Goal: Transaction & Acquisition: Purchase product/service

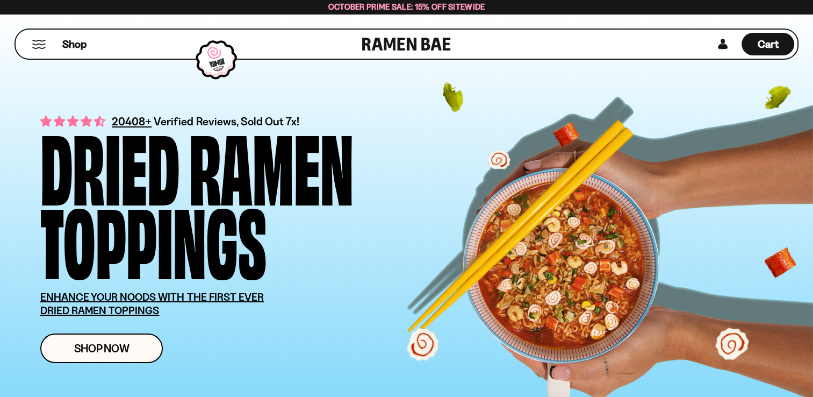
click at [38, 45] on button "Mobile Menu Trigger" at bounding box center [39, 44] width 15 height 9
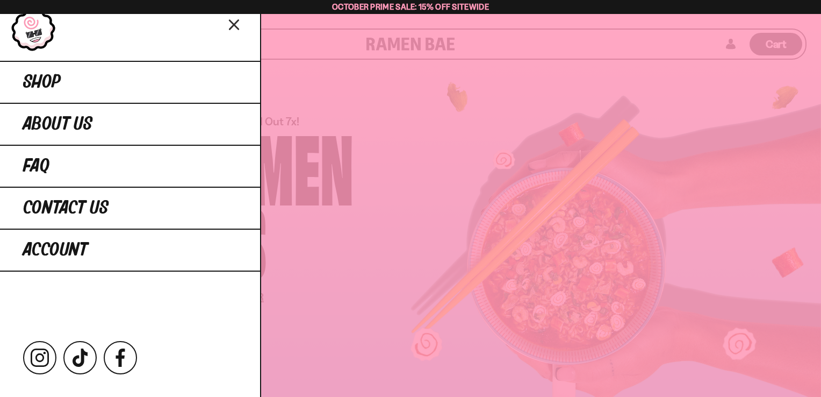
click at [230, 23] on icon "Close menu" at bounding box center [234, 25] width 19 height 20
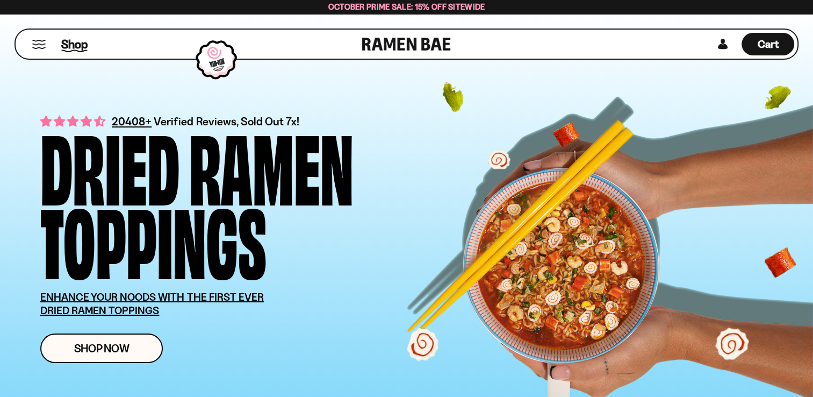
click at [77, 47] on span "Shop" at bounding box center [74, 44] width 26 height 16
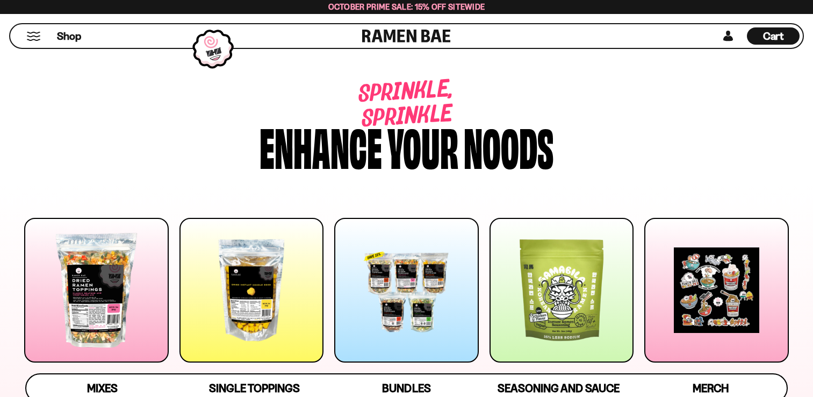
scroll to position [107, 0]
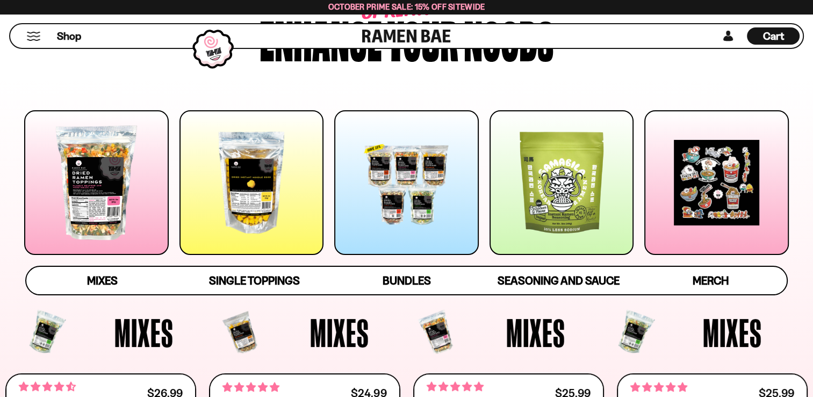
click at [106, 185] on div at bounding box center [96, 182] width 145 height 145
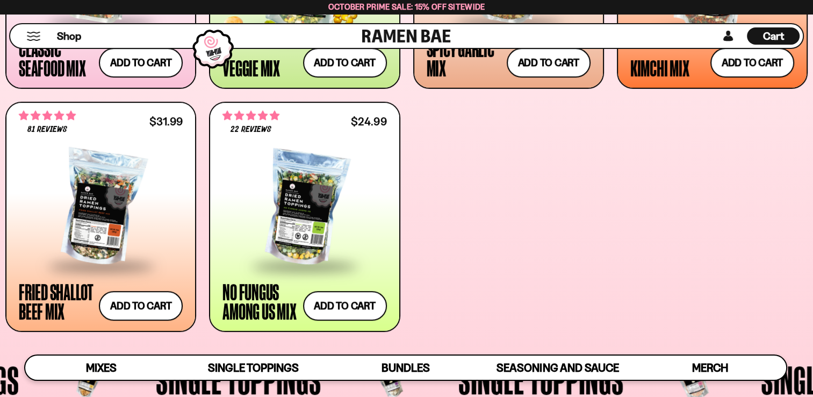
scroll to position [630, 0]
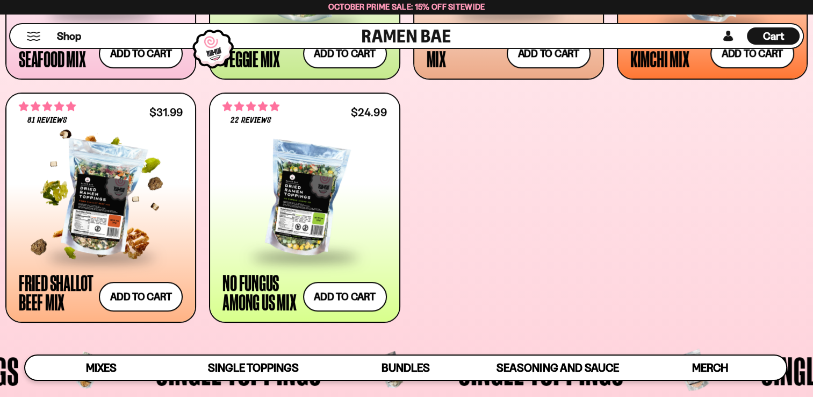
click at [114, 225] on div at bounding box center [101, 198] width 164 height 113
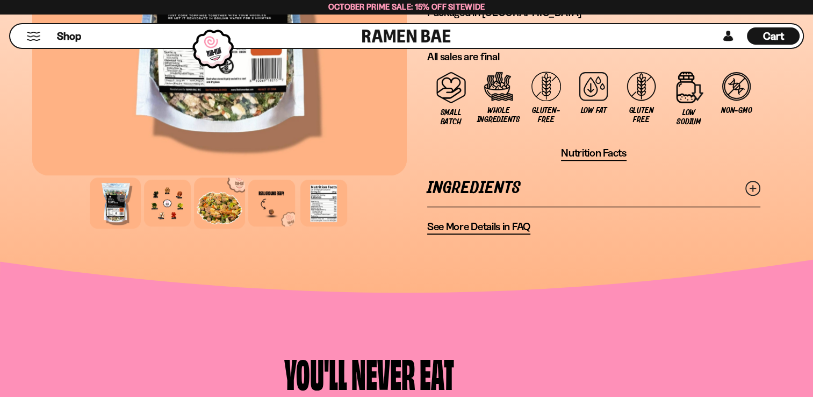
scroll to position [913, 0]
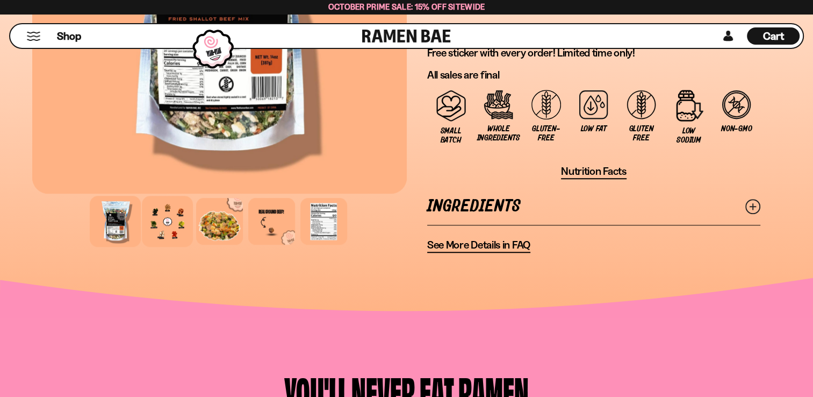
click at [168, 222] on div at bounding box center [167, 221] width 51 height 51
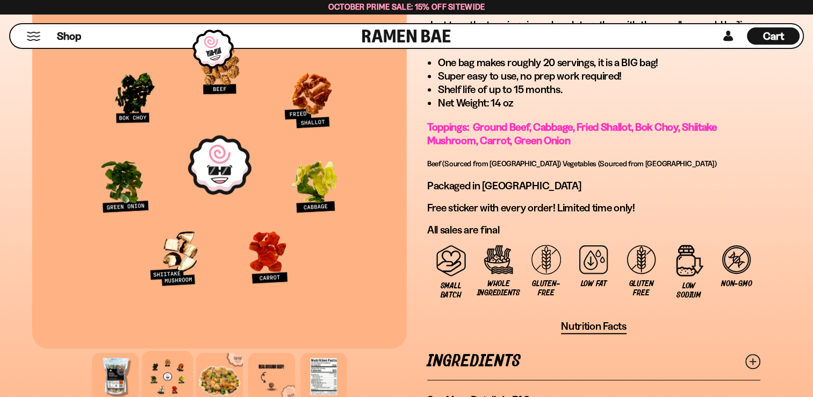
scroll to position [752, 0]
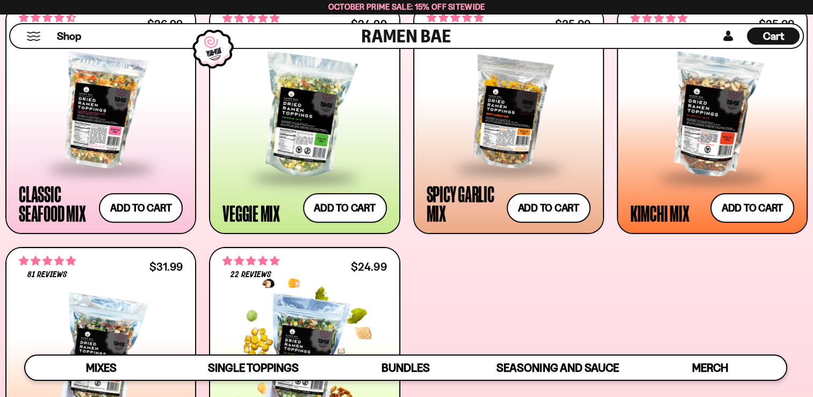
scroll to position [469, 0]
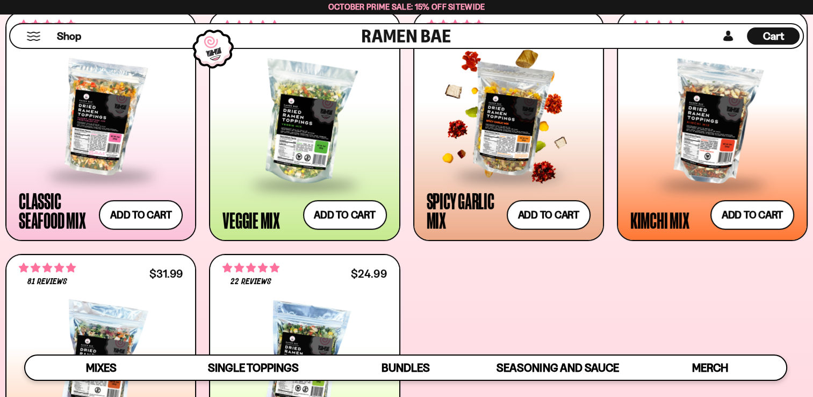
click at [502, 160] on span at bounding box center [508, 176] width 131 height 38
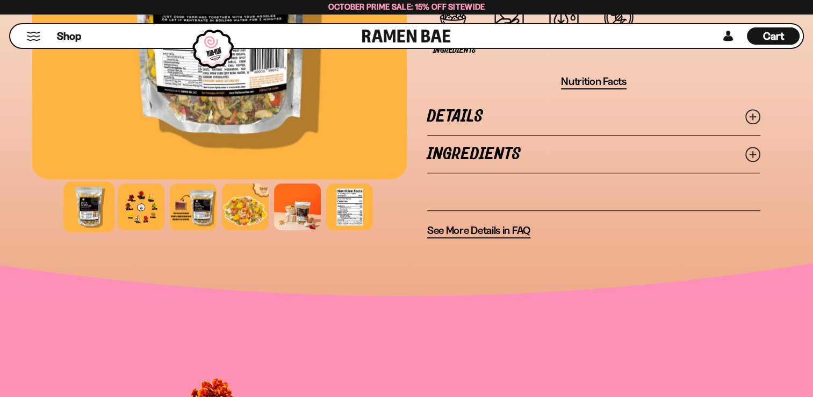
scroll to position [913, 0]
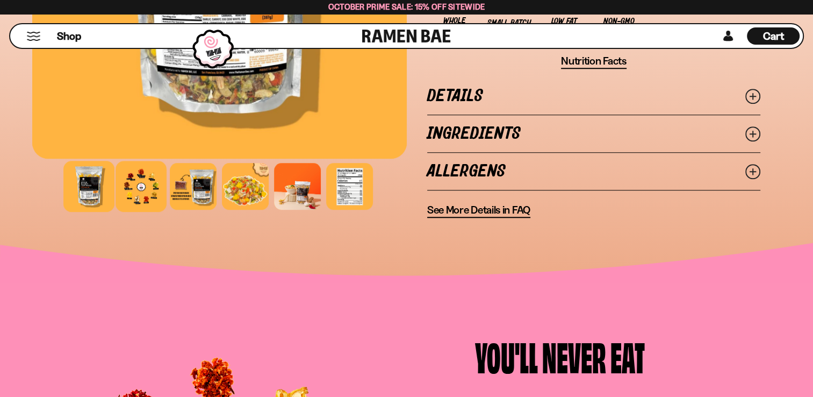
click at [135, 190] on div at bounding box center [141, 186] width 51 height 51
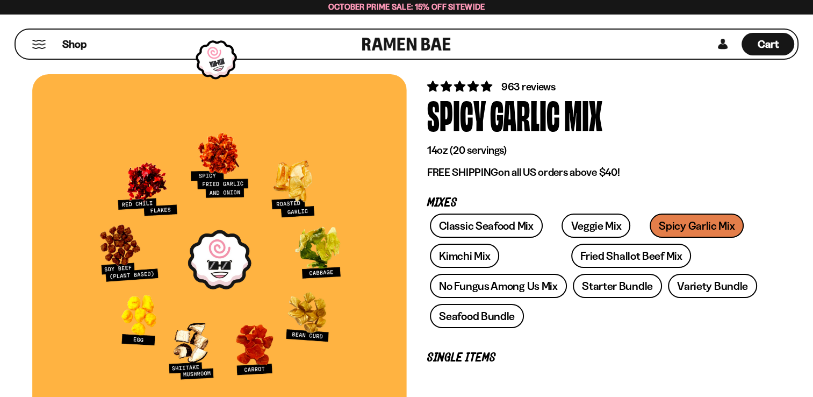
scroll to position [54, 0]
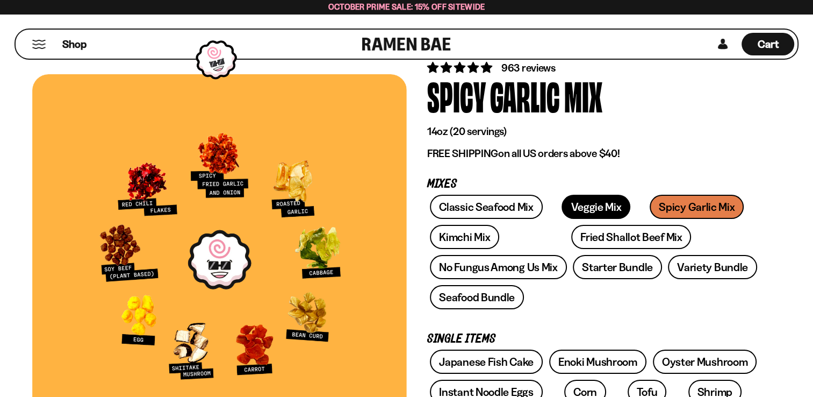
click at [577, 201] on link "Veggie Mix" at bounding box center [596, 207] width 69 height 24
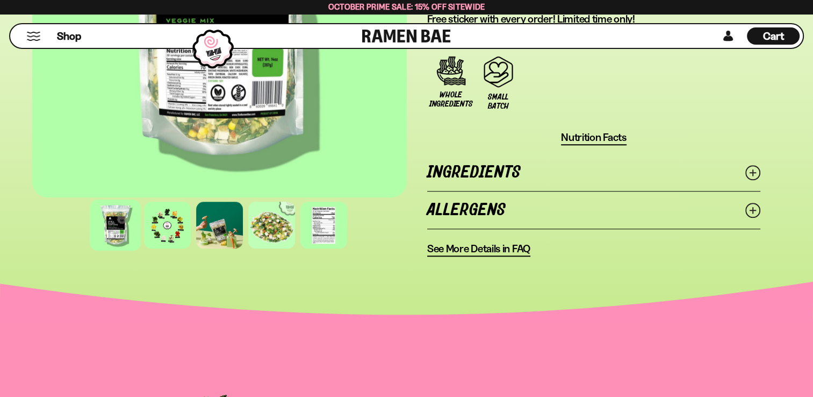
scroll to position [913, 0]
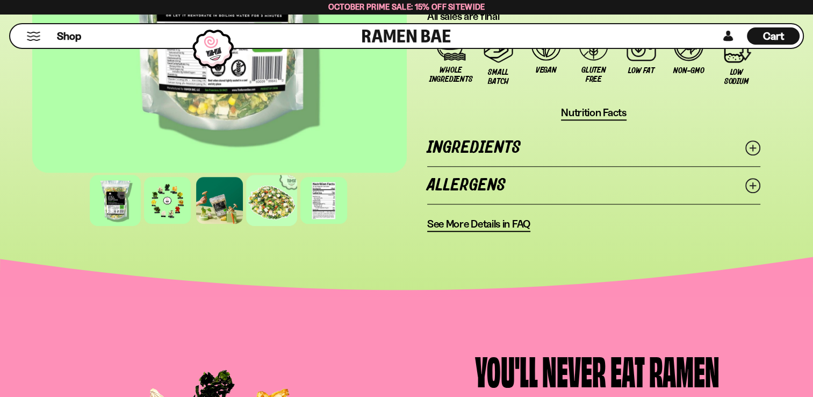
click at [271, 203] on div at bounding box center [271, 200] width 51 height 51
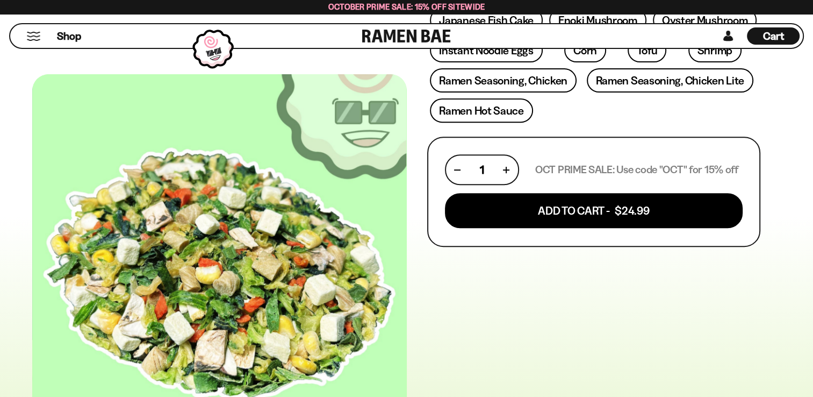
scroll to position [376, 0]
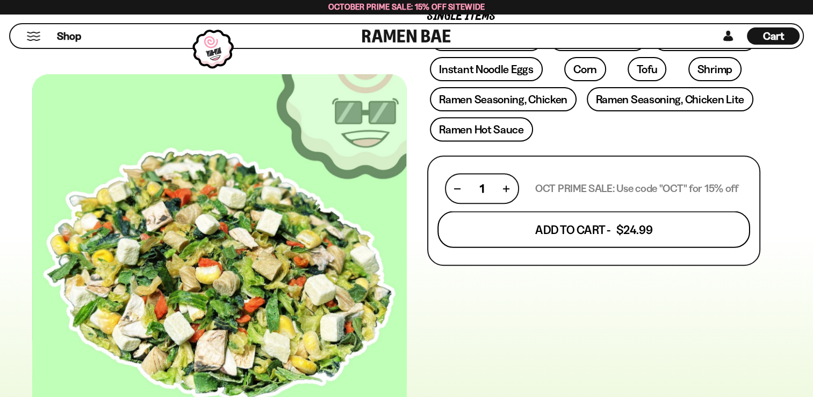
click at [563, 235] on button "Add To Cart - $24.99" at bounding box center [593, 229] width 313 height 37
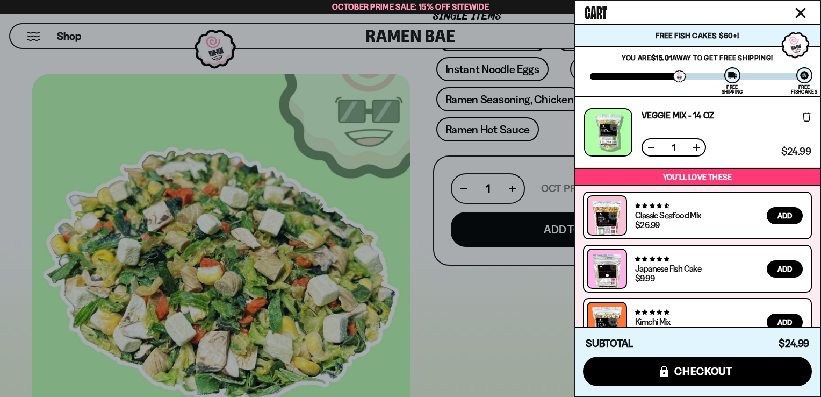
click at [497, 319] on div at bounding box center [410, 198] width 821 height 397
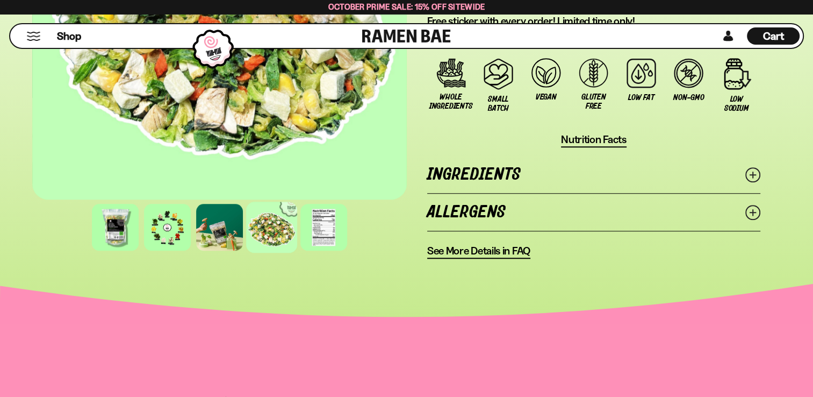
scroll to position [913, 0]
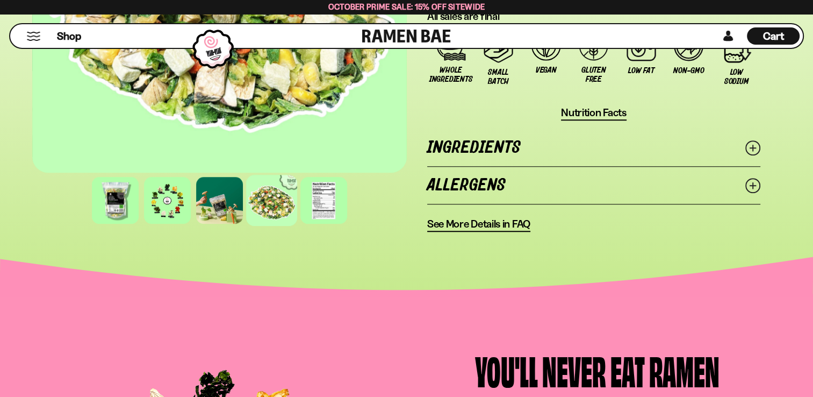
click at [277, 208] on div at bounding box center [271, 200] width 51 height 51
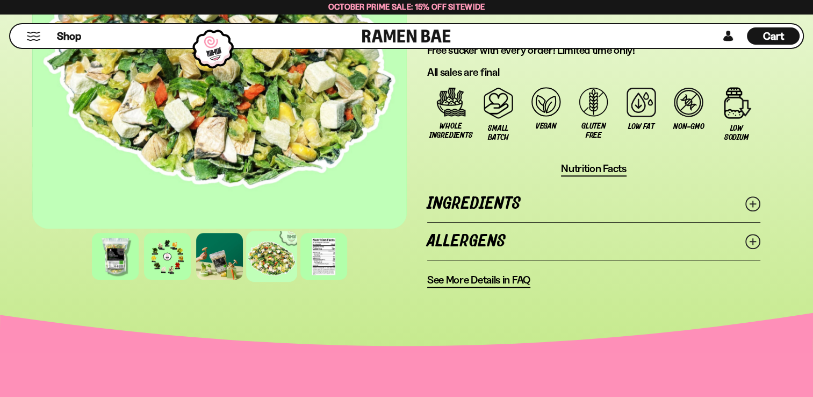
scroll to position [699, 0]
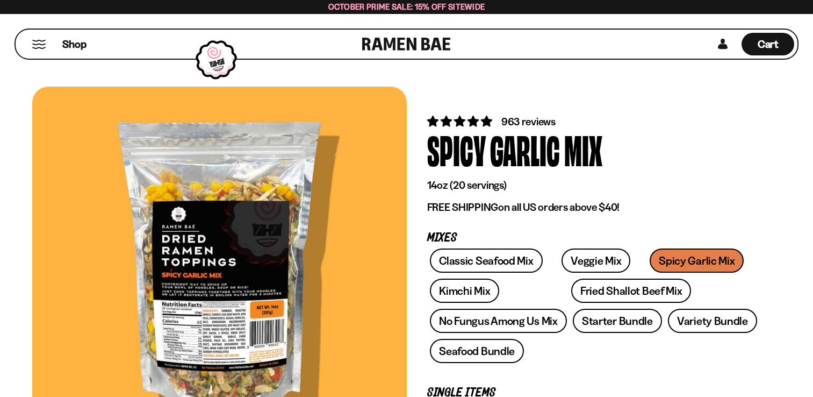
scroll to position [54, 0]
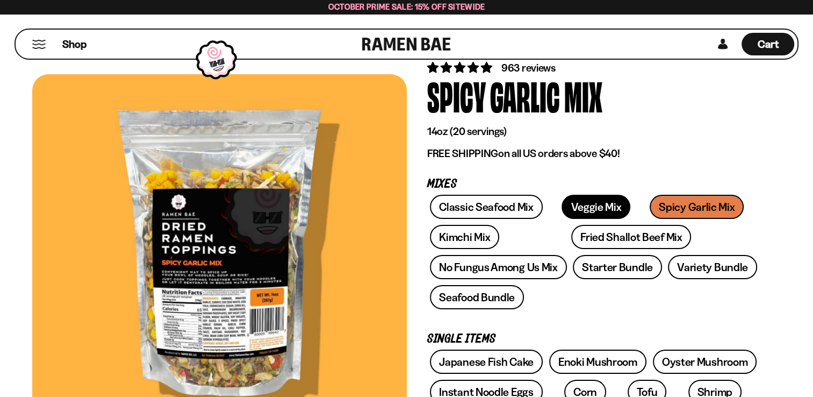
click at [572, 203] on link "Veggie Mix" at bounding box center [596, 207] width 69 height 24
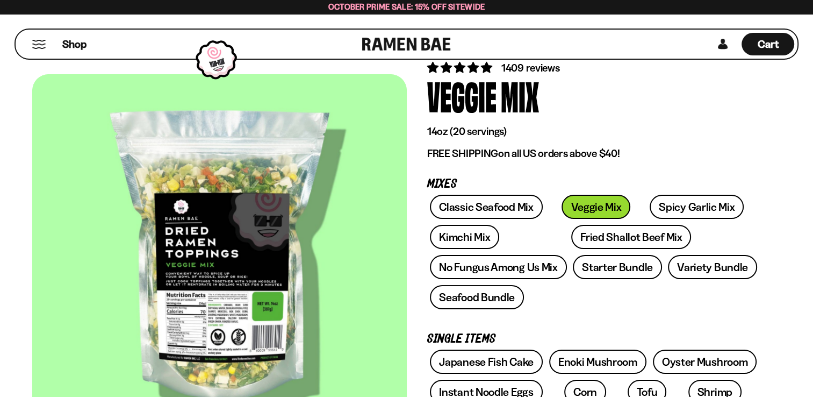
scroll to position [107, 0]
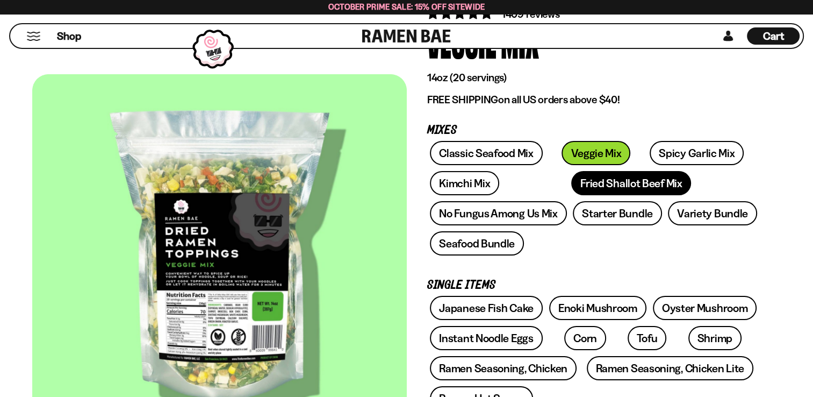
click at [610, 182] on link "Fried Shallot Beef Mix" at bounding box center [631, 183] width 120 height 24
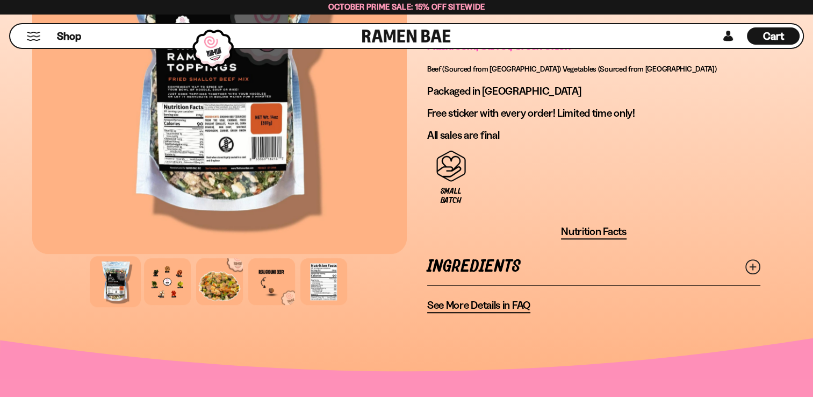
scroll to position [860, 0]
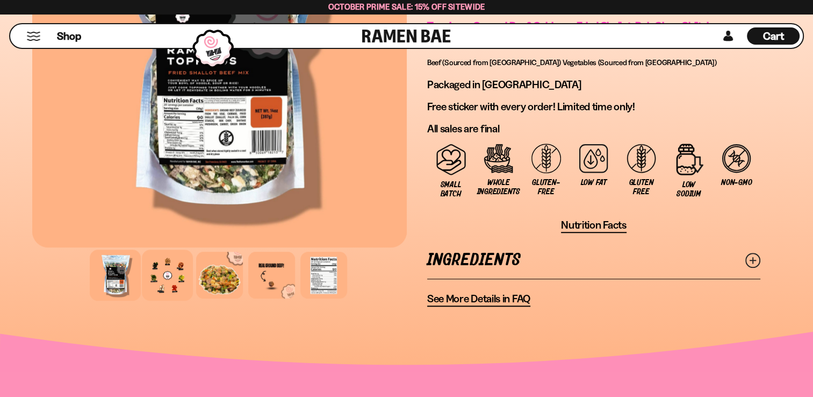
click at [172, 276] on div at bounding box center [167, 274] width 51 height 51
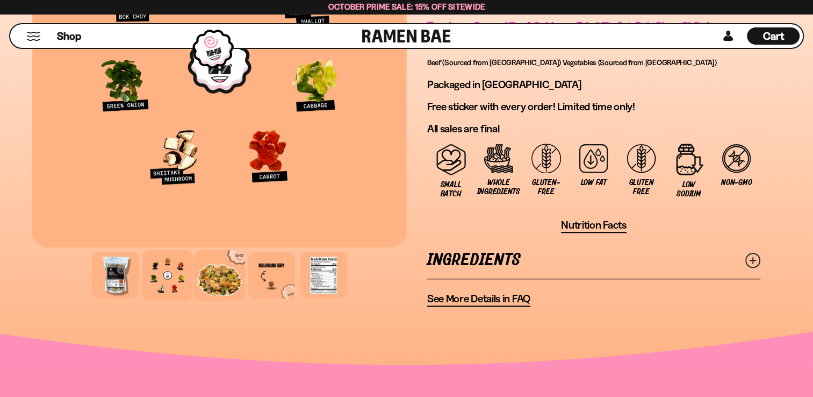
click at [213, 268] on div at bounding box center [219, 274] width 51 height 51
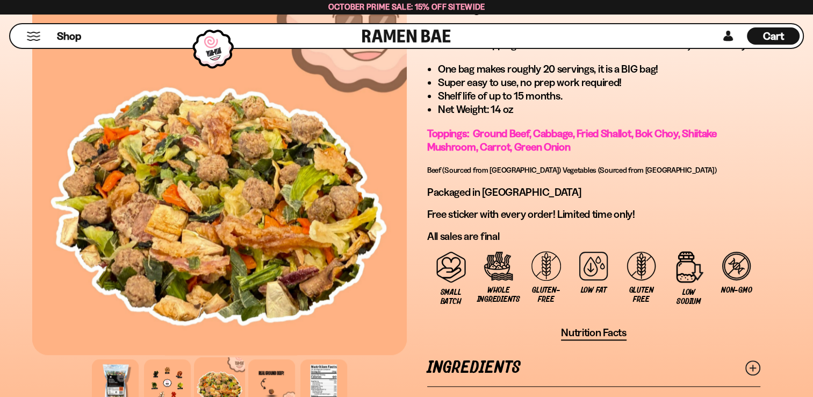
scroll to position [752, 0]
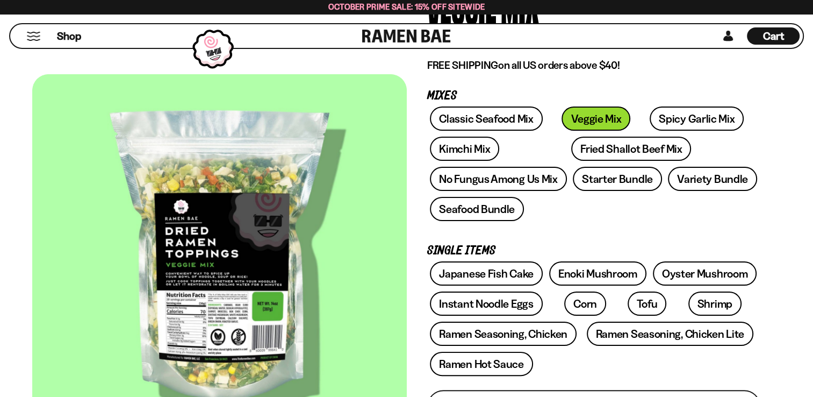
scroll to position [161, 0]
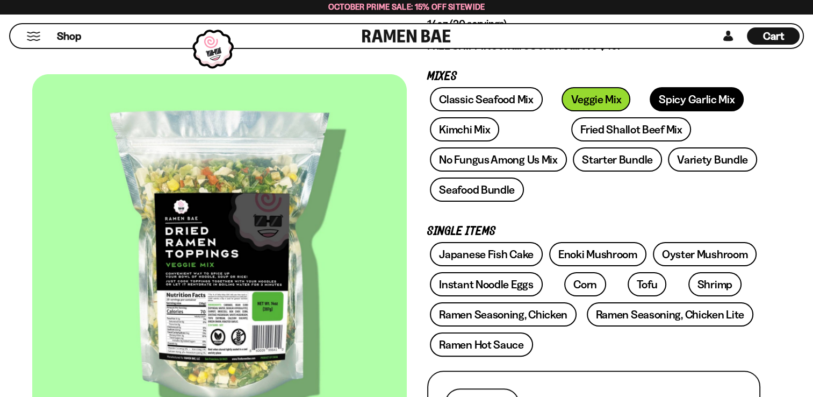
click at [665, 100] on link "Spicy Garlic Mix" at bounding box center [697, 99] width 94 height 24
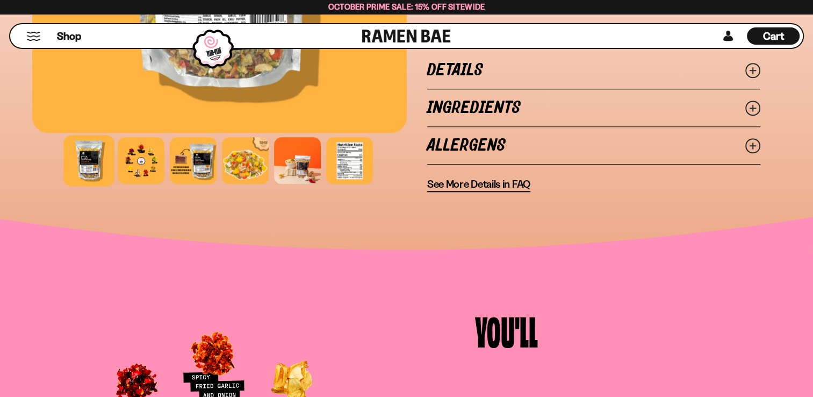
scroll to position [913, 0]
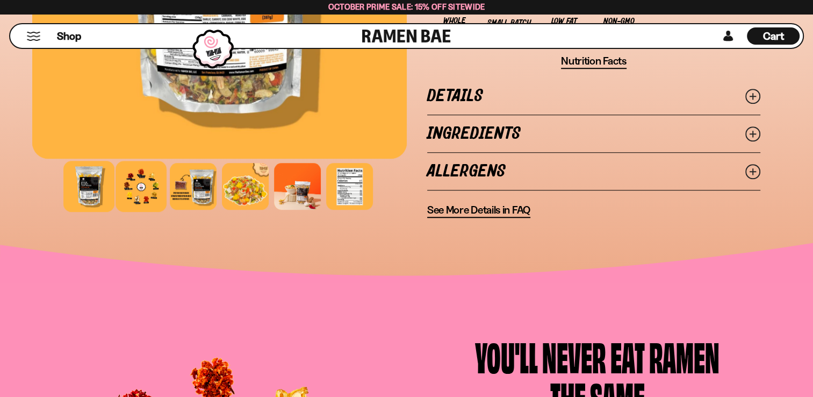
click at [128, 188] on div at bounding box center [141, 186] width 51 height 51
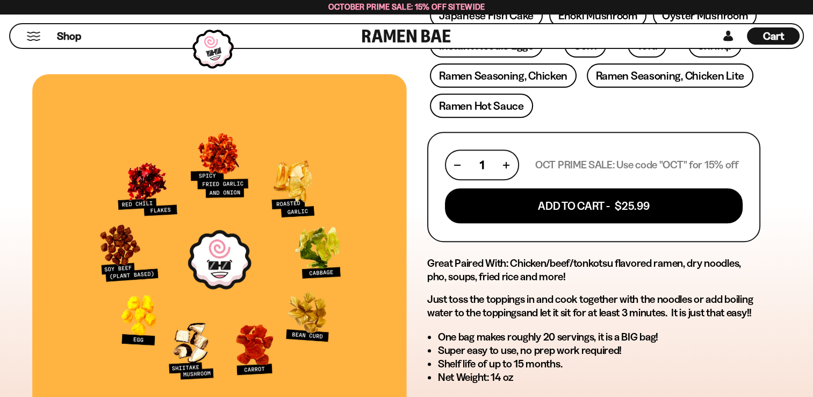
scroll to position [376, 0]
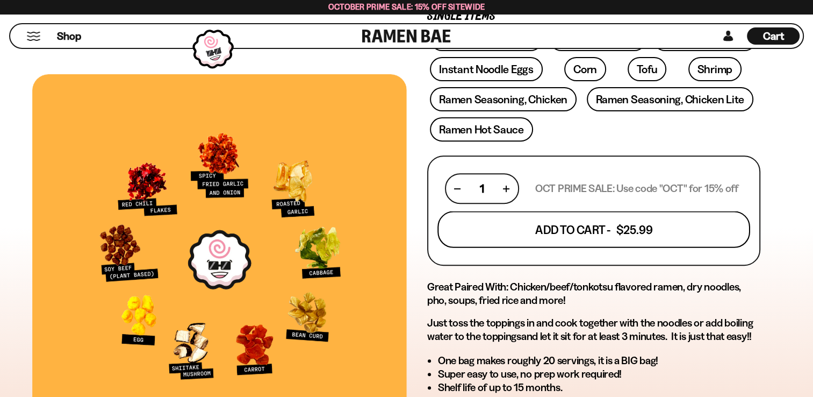
click at [658, 233] on button "Add To Cart - $25.99" at bounding box center [593, 229] width 313 height 37
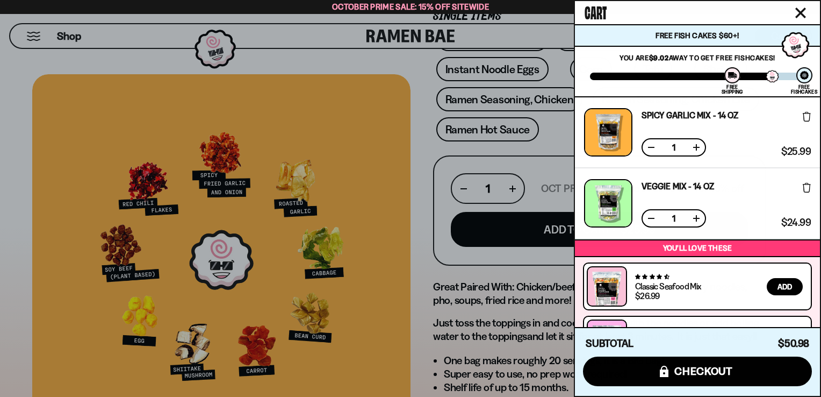
click at [329, 61] on div at bounding box center [410, 198] width 821 height 397
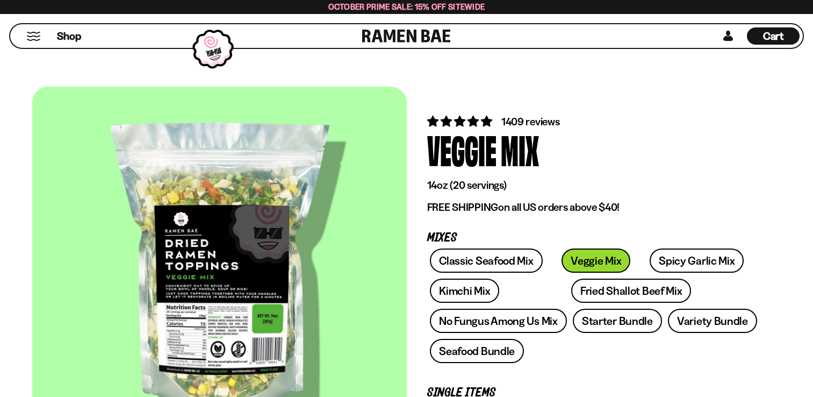
scroll to position [161, 0]
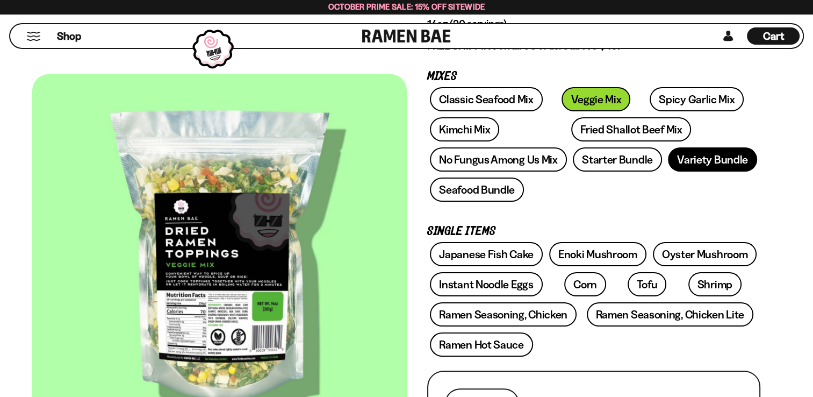
click at [718, 156] on link "Variety Bundle" at bounding box center [712, 159] width 89 height 24
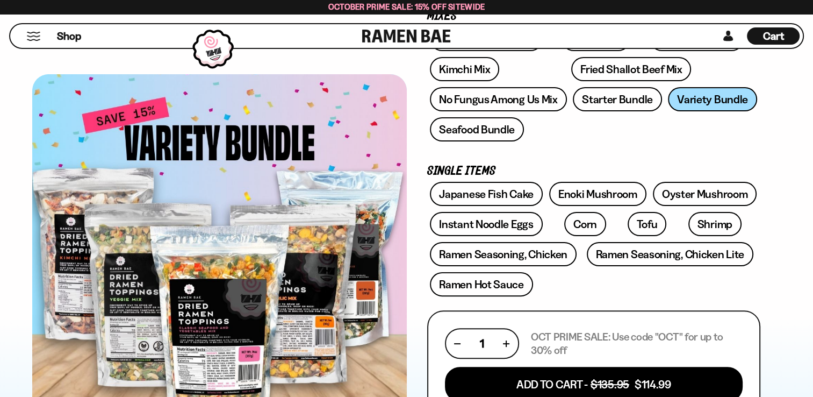
scroll to position [215, 0]
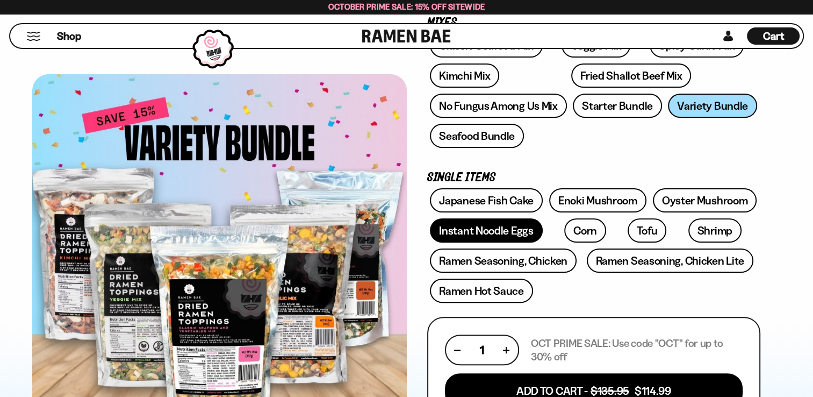
click at [512, 232] on link "Instant Noodle Eggs" at bounding box center [486, 230] width 112 height 24
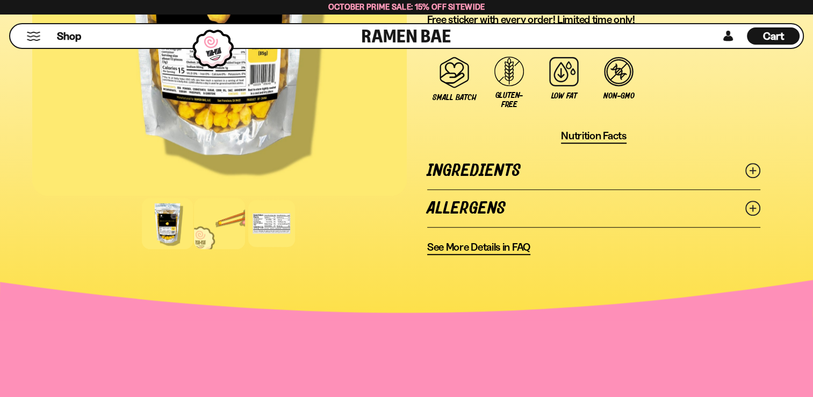
scroll to position [806, 0]
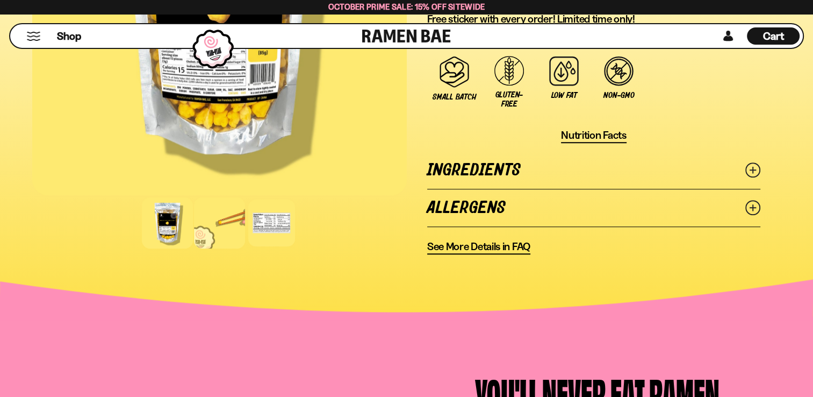
click at [224, 215] on div at bounding box center [219, 222] width 51 height 51
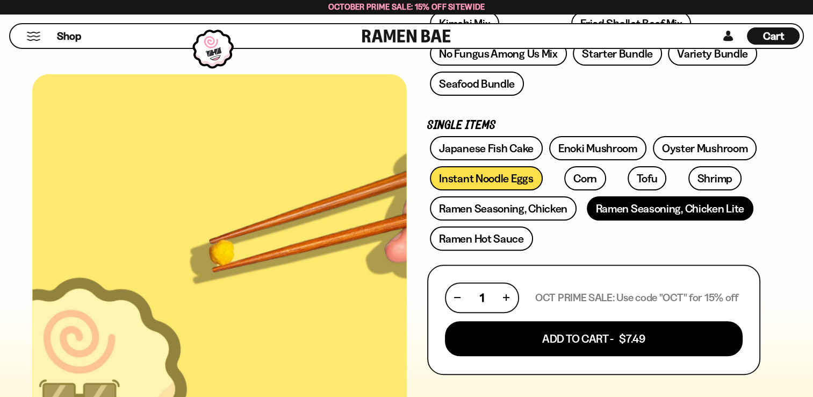
scroll to position [269, 0]
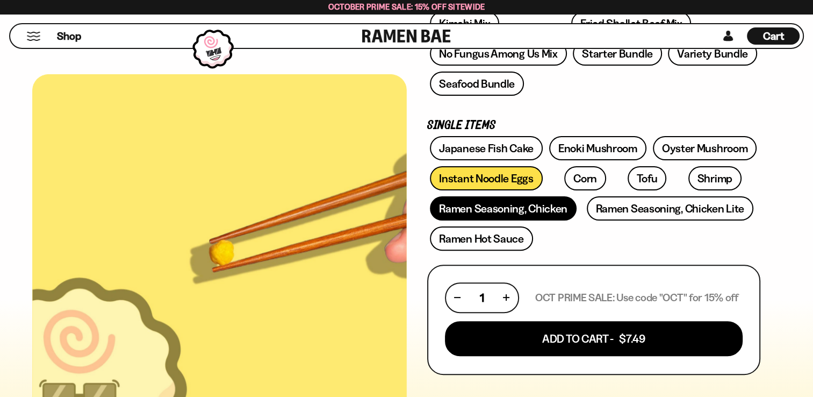
click at [495, 214] on link "Ramen Seasoning, Chicken" at bounding box center [503, 208] width 147 height 24
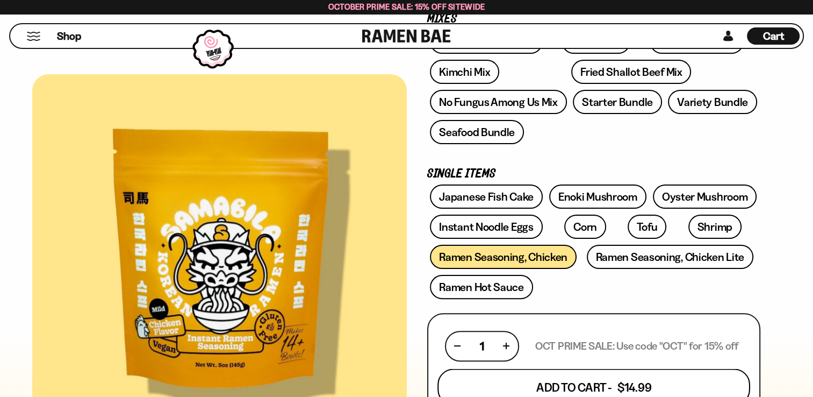
scroll to position [215, 0]
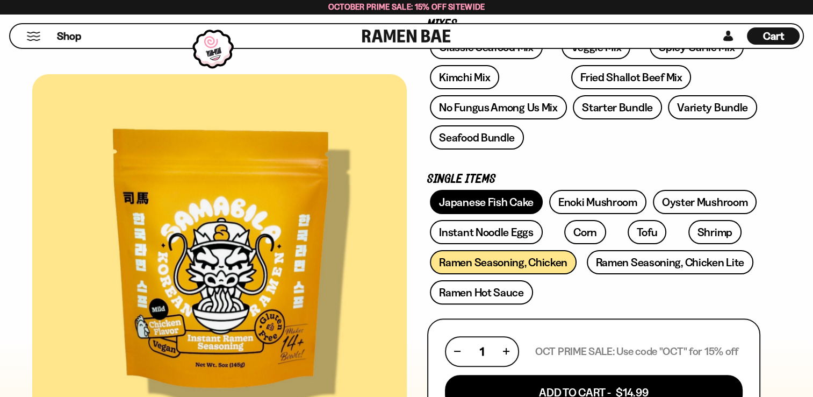
click at [483, 194] on link "Japanese Fish Cake" at bounding box center [486, 202] width 113 height 24
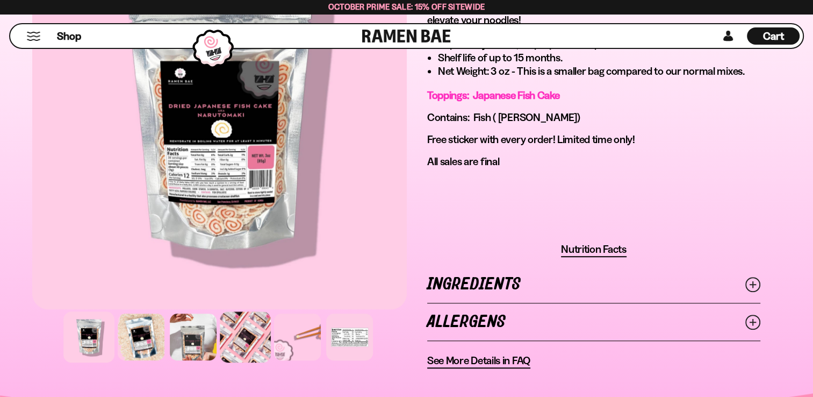
scroll to position [806, 0]
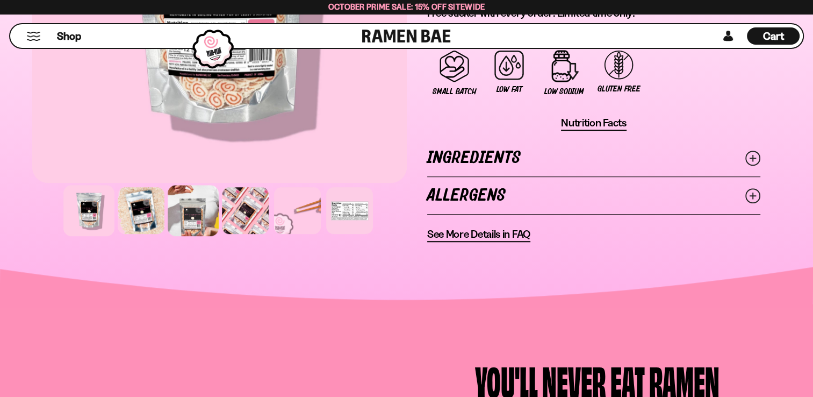
click at [202, 217] on div at bounding box center [193, 210] width 51 height 51
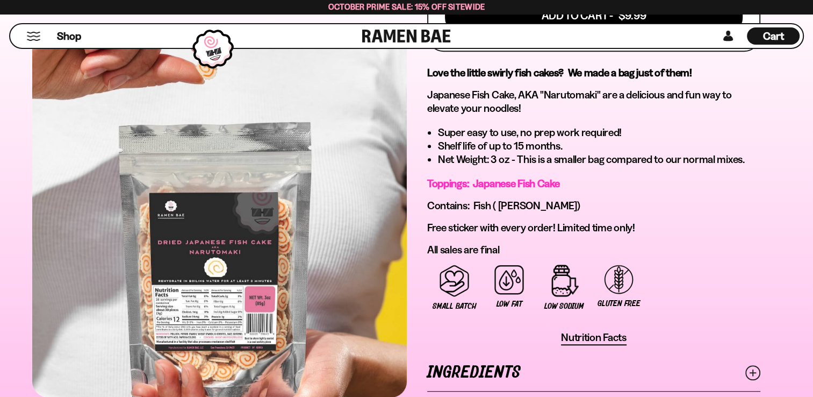
scroll to position [591, 0]
click at [283, 247] on div at bounding box center [219, 214] width 375 height 367
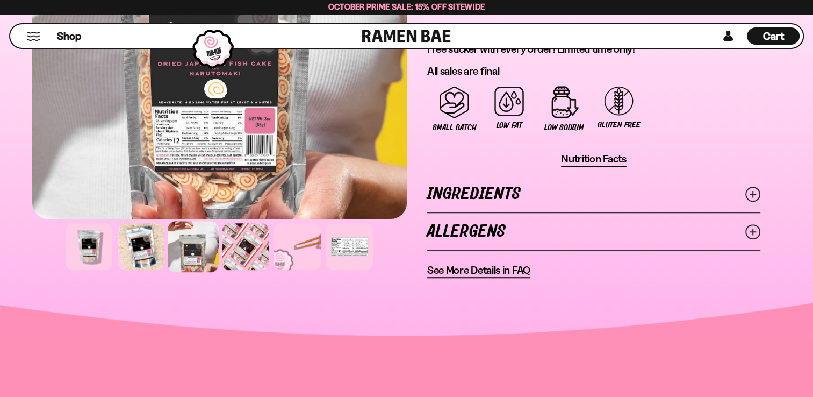
scroll to position [806, 0]
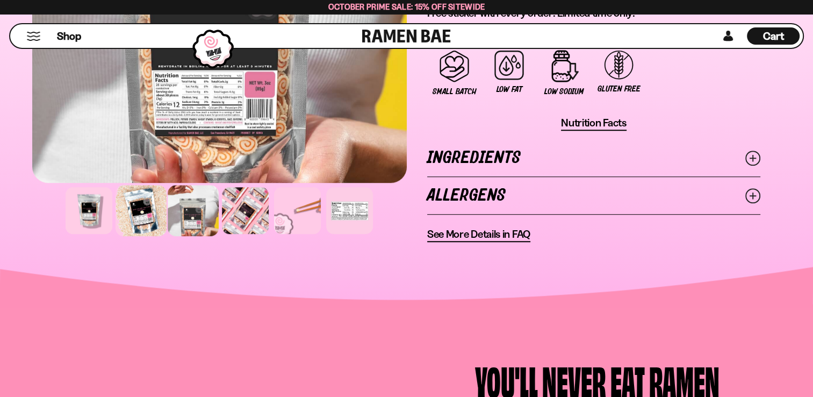
click at [141, 216] on div at bounding box center [141, 210] width 51 height 51
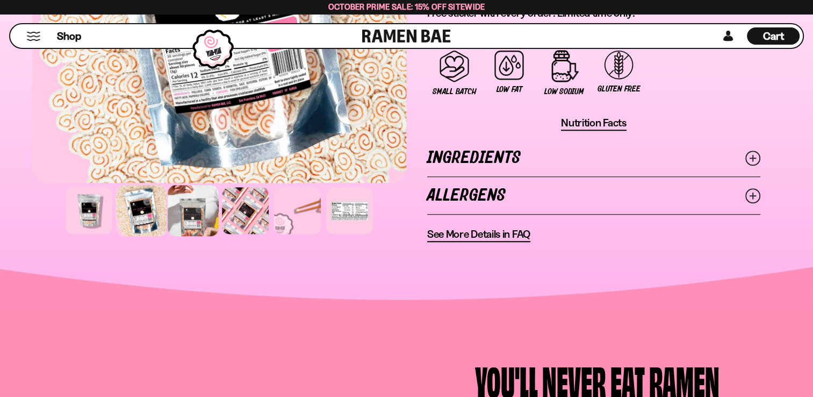
click at [213, 220] on div at bounding box center [193, 210] width 51 height 51
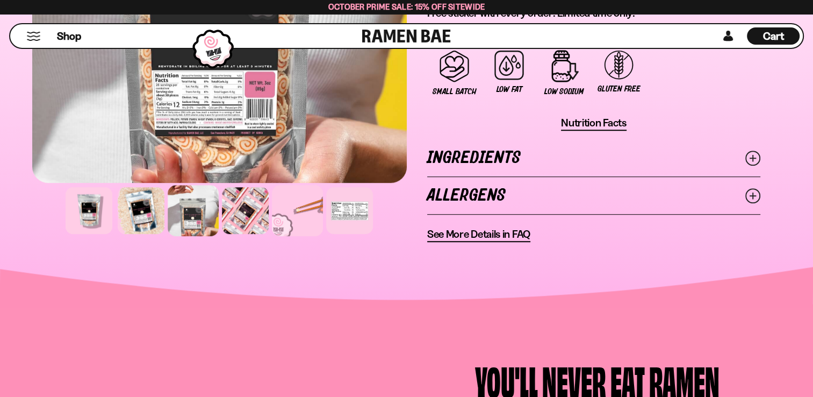
click at [295, 206] on div at bounding box center [297, 210] width 51 height 51
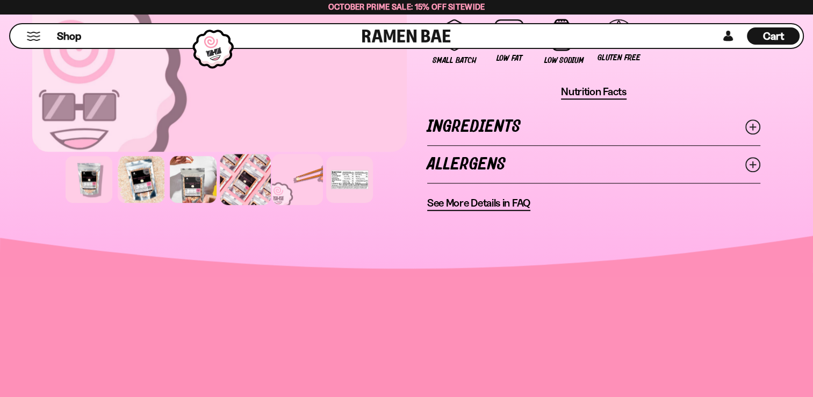
scroll to position [860, 0]
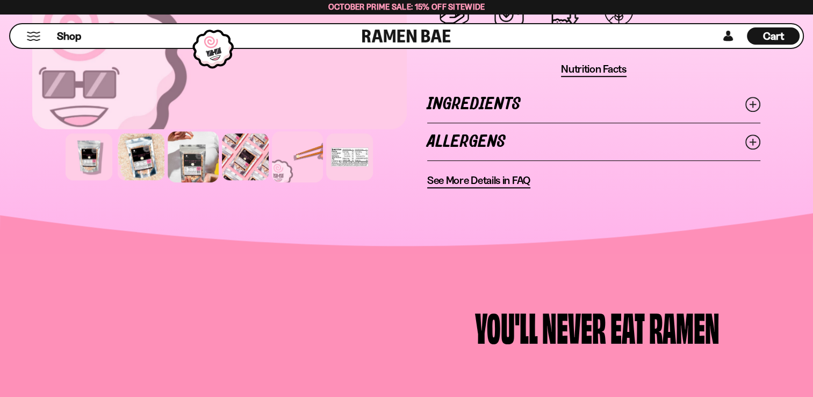
click at [198, 165] on div at bounding box center [193, 156] width 51 height 51
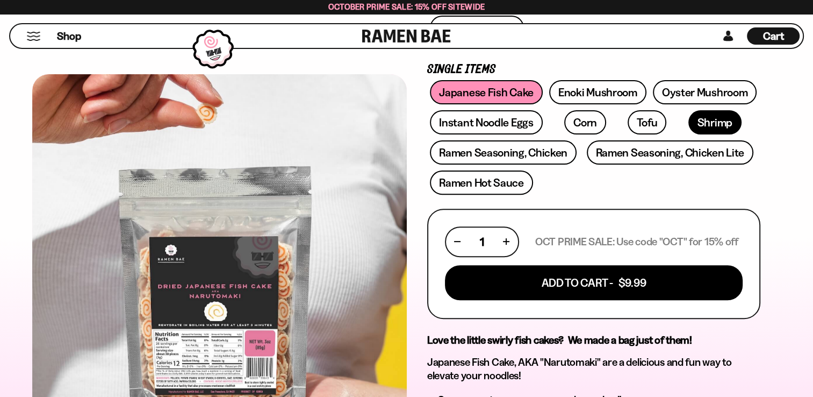
scroll to position [269, 0]
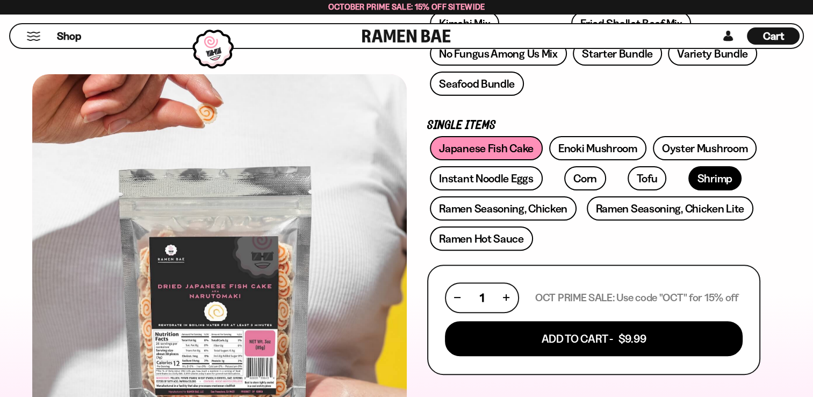
click at [688, 178] on link "Shrimp" at bounding box center [714, 178] width 53 height 24
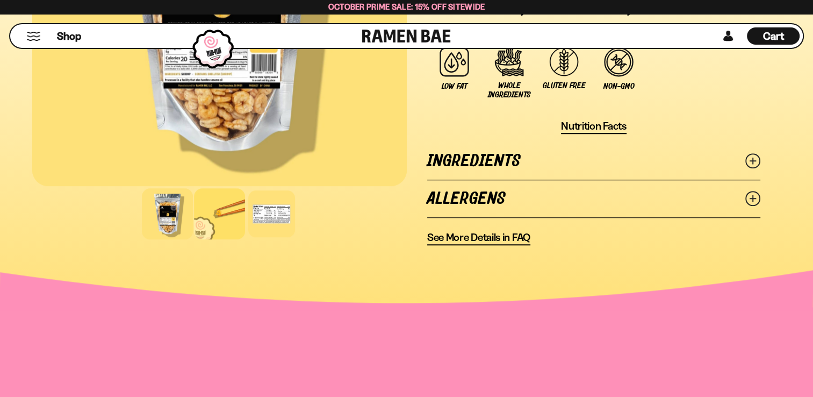
scroll to position [806, 0]
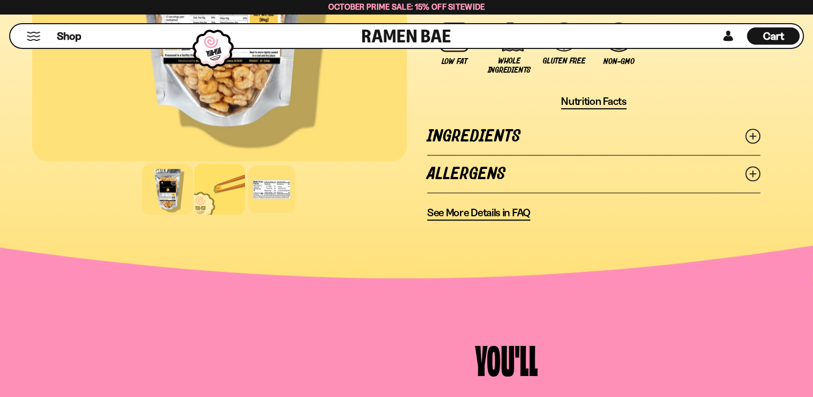
click at [203, 192] on div at bounding box center [219, 188] width 51 height 51
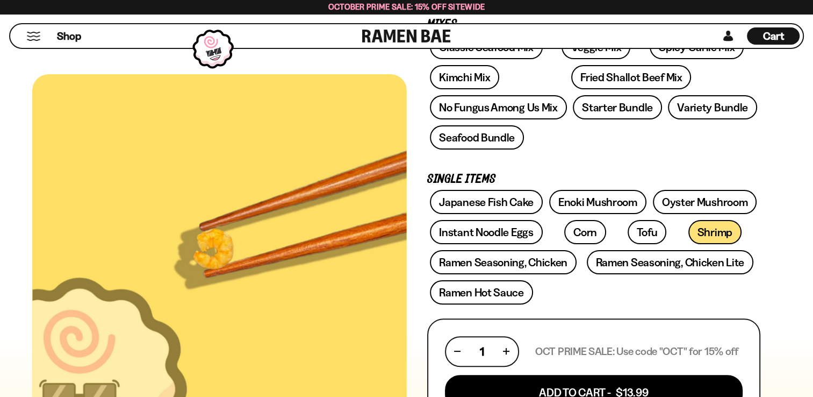
scroll to position [161, 0]
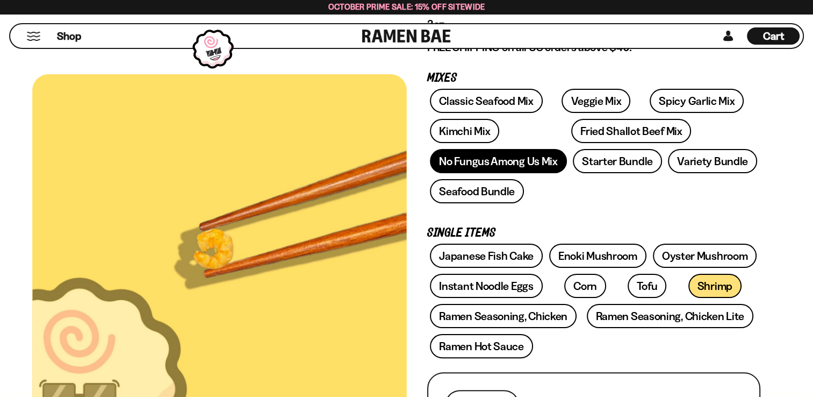
click at [497, 160] on link "No Fungus Among Us Mix" at bounding box center [498, 161] width 136 height 24
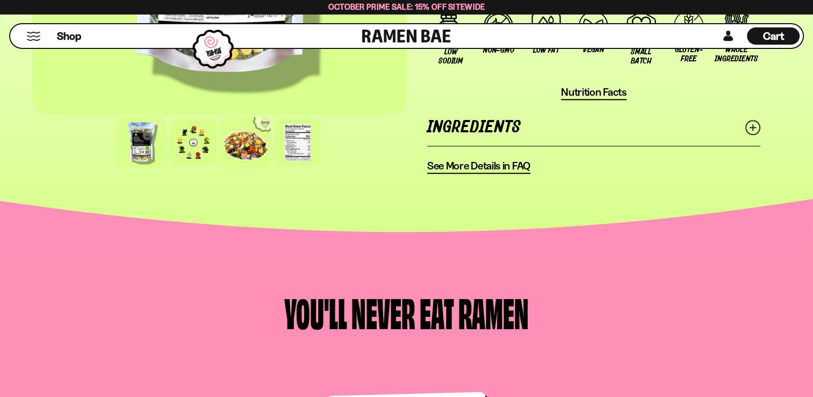
scroll to position [913, 0]
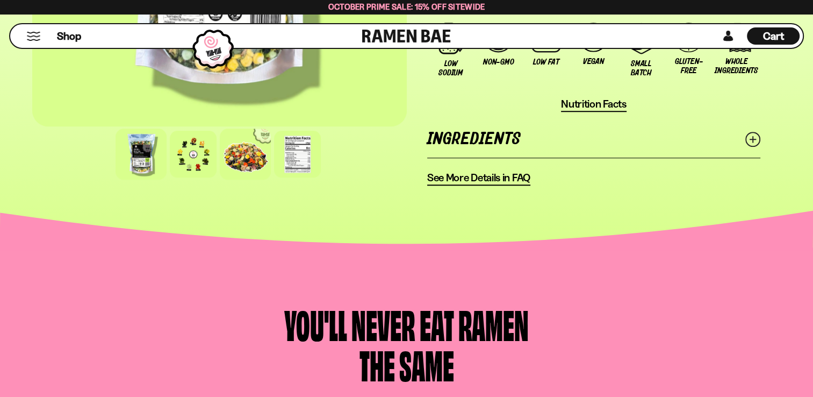
click at [256, 156] on div at bounding box center [245, 153] width 51 height 51
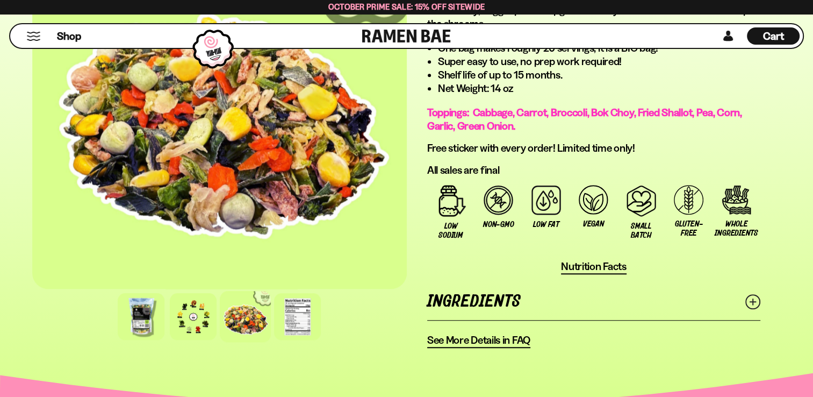
scroll to position [699, 0]
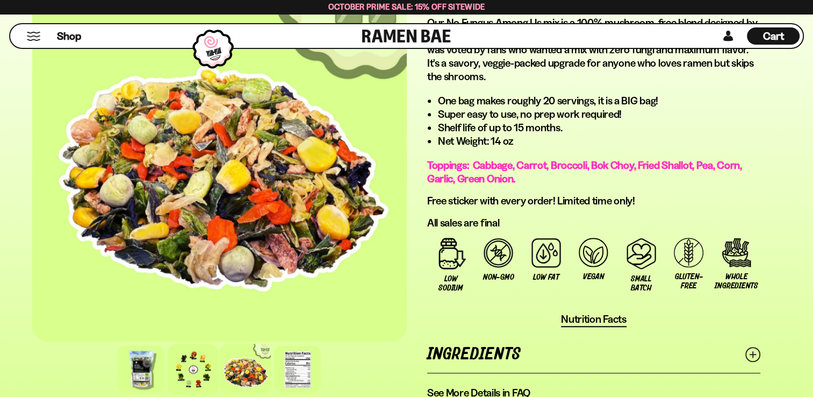
click at [209, 368] on div at bounding box center [193, 368] width 51 height 51
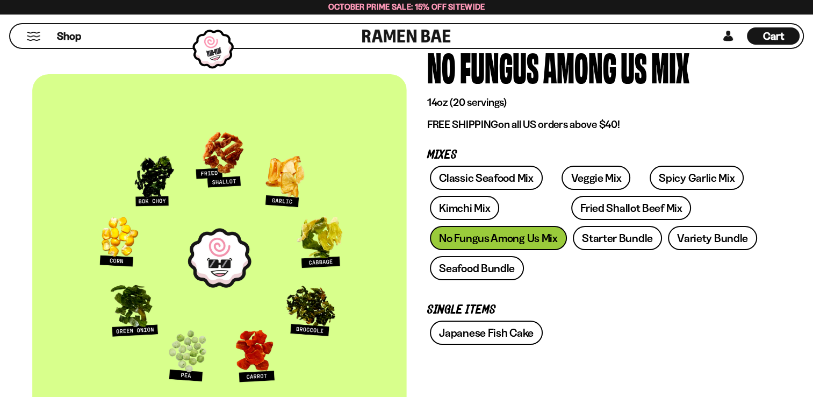
scroll to position [107, 0]
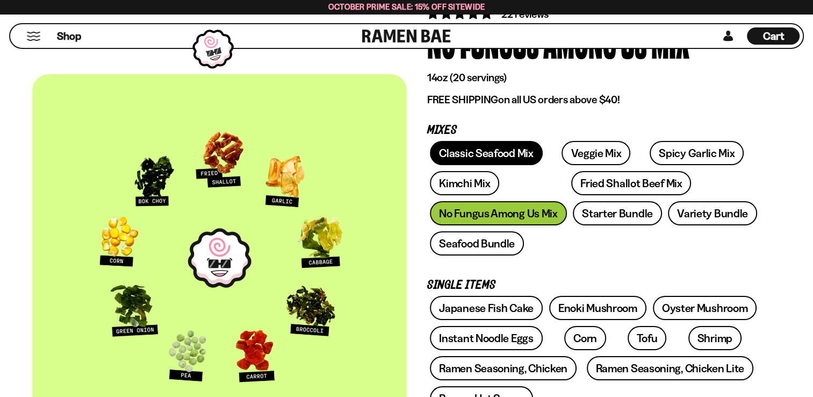
click at [464, 157] on link "Classic Seafood Mix" at bounding box center [486, 153] width 112 height 24
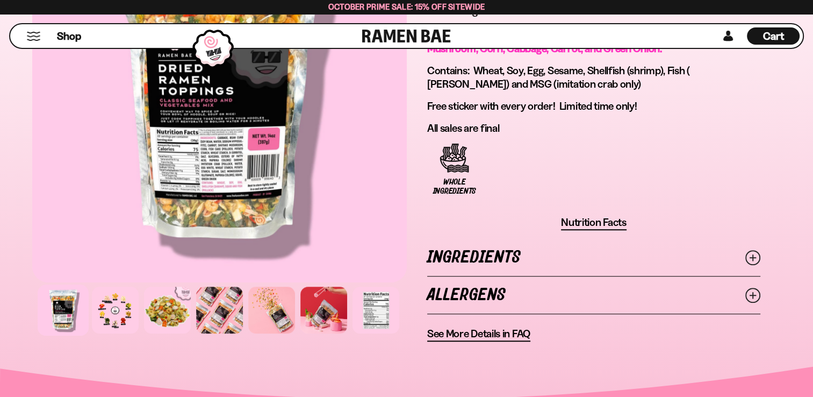
scroll to position [860, 0]
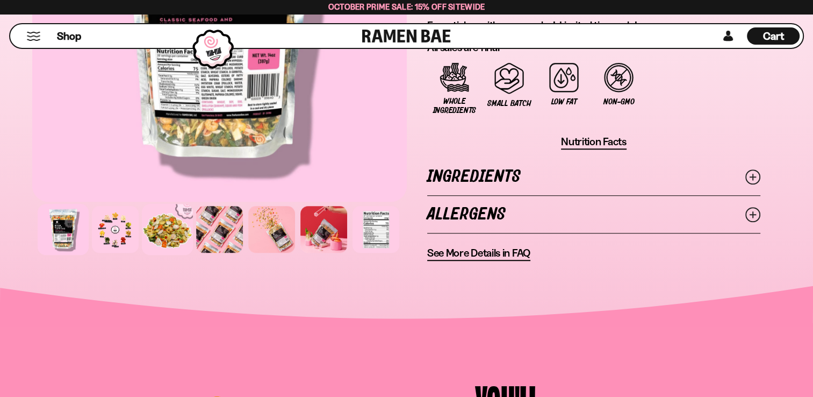
click at [174, 226] on div at bounding box center [167, 229] width 51 height 51
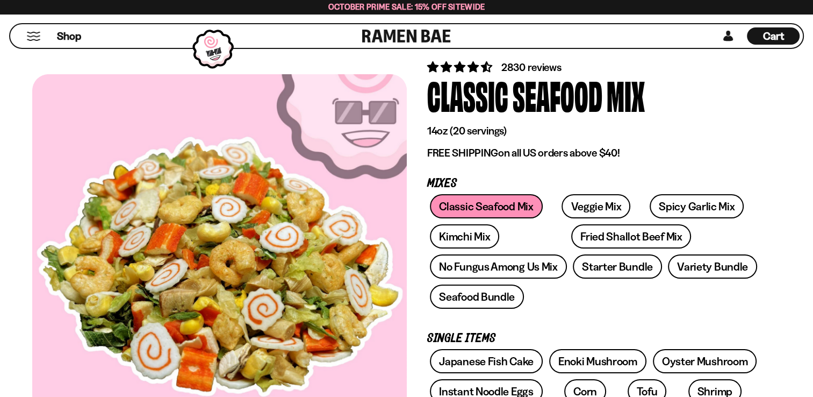
scroll to position [54, 0]
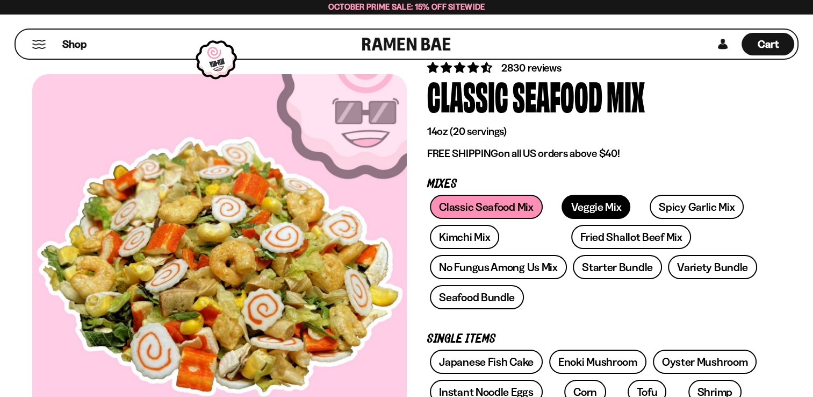
click at [570, 207] on link "Veggie Mix" at bounding box center [596, 207] width 69 height 24
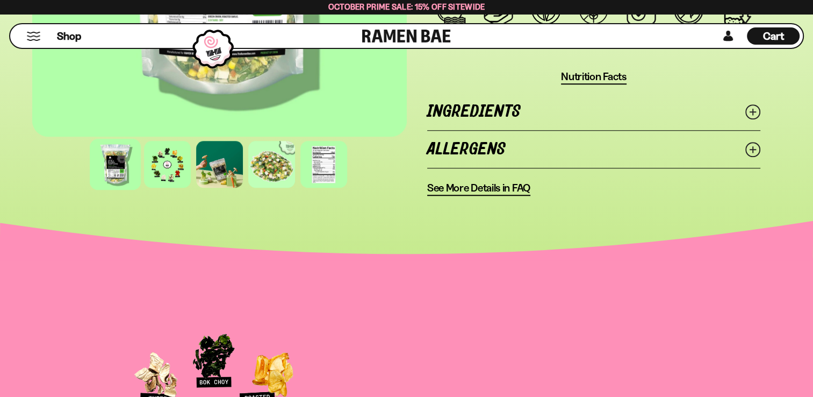
scroll to position [967, 0]
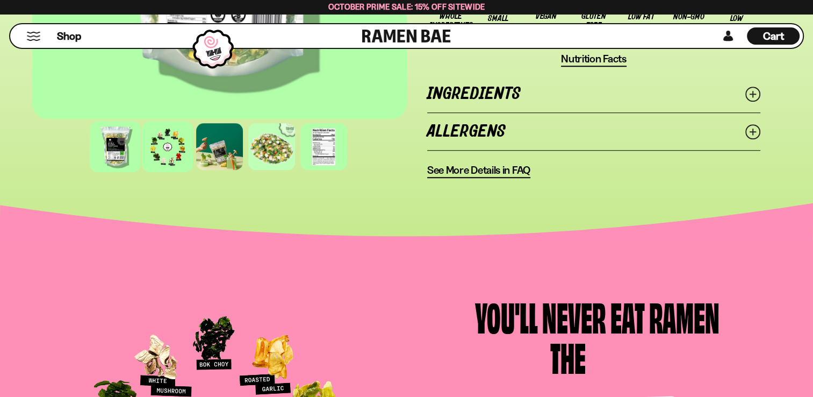
click at [167, 153] on div at bounding box center [167, 146] width 51 height 51
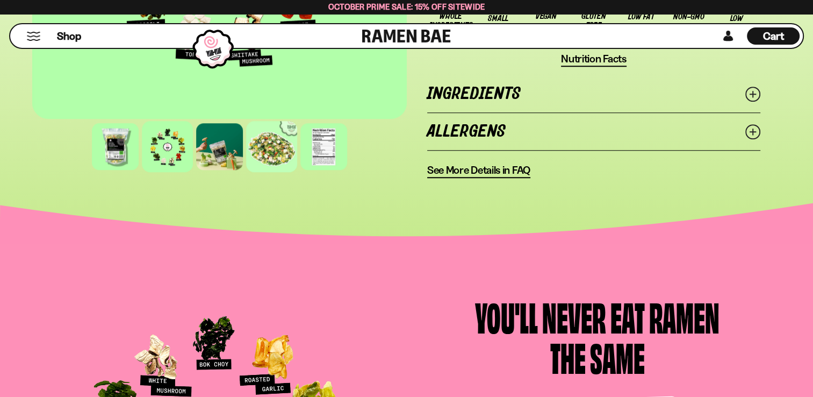
click at [282, 153] on div at bounding box center [271, 146] width 51 height 51
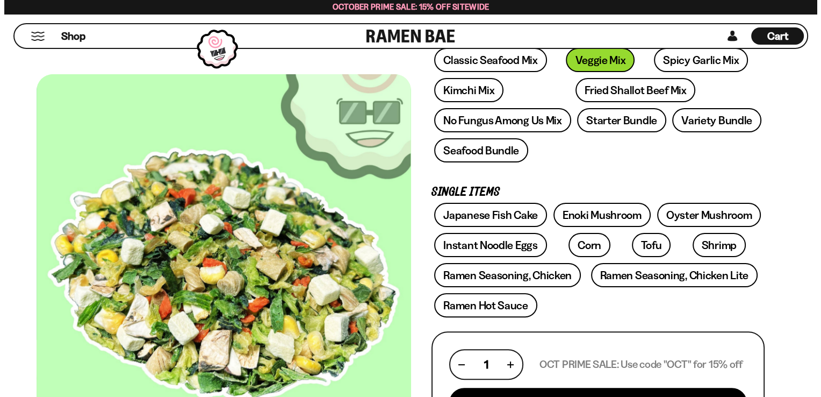
scroll to position [0, 0]
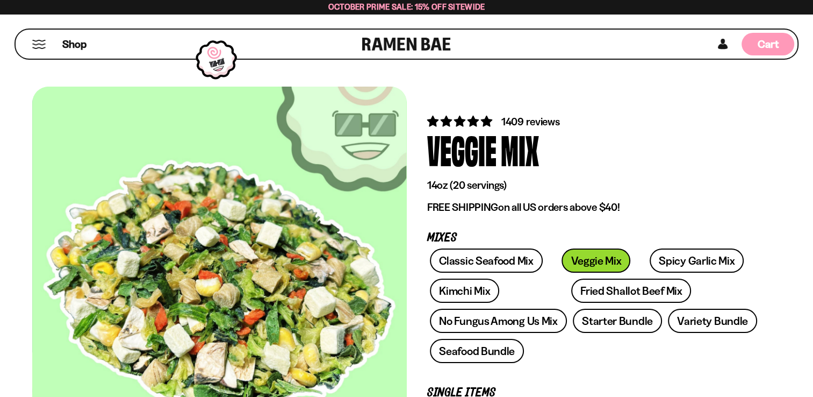
click at [771, 46] on span "Cart" at bounding box center [768, 44] width 21 height 13
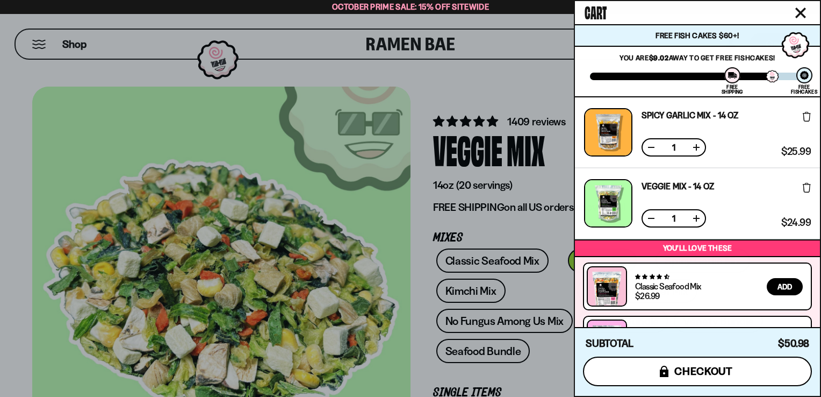
click at [731, 369] on span "checkout" at bounding box center [703, 371] width 59 height 12
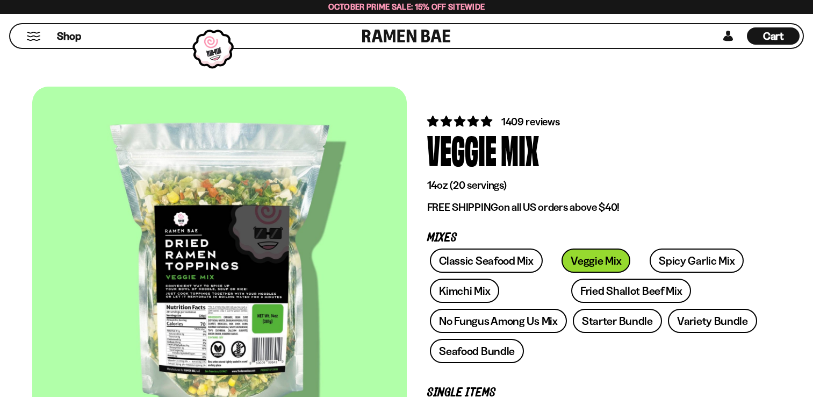
scroll to position [269, 0]
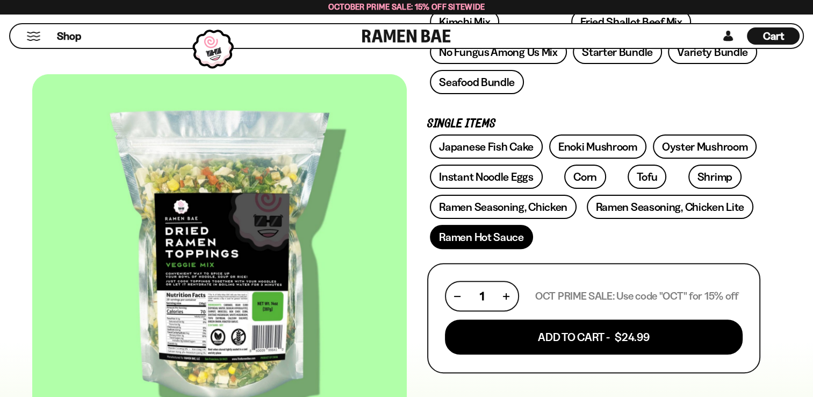
click at [497, 226] on link "Ramen Hot Sauce" at bounding box center [481, 237] width 103 height 24
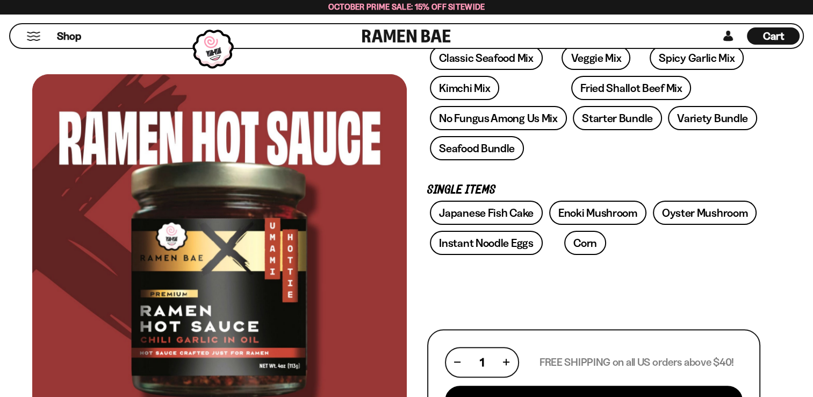
scroll to position [215, 0]
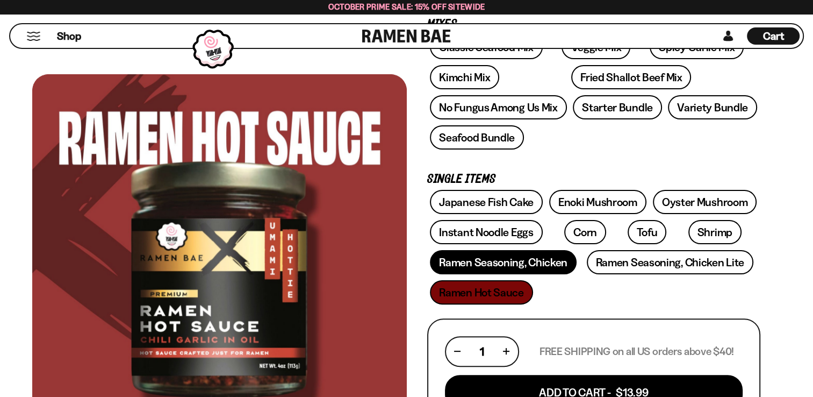
click at [529, 265] on link "Ramen Seasoning, Chicken" at bounding box center [503, 262] width 147 height 24
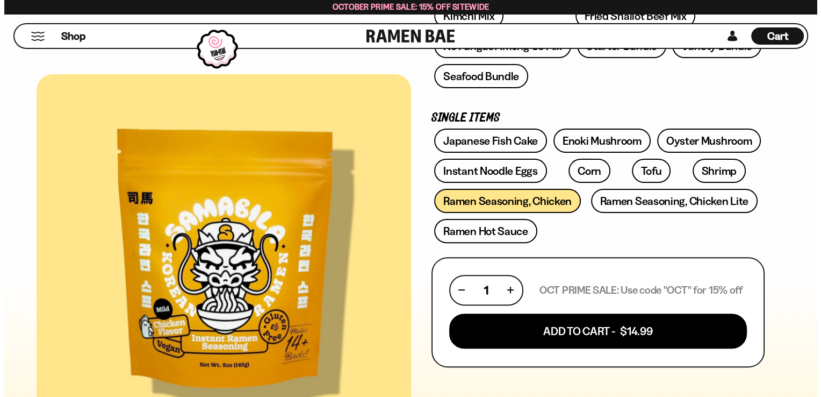
scroll to position [322, 0]
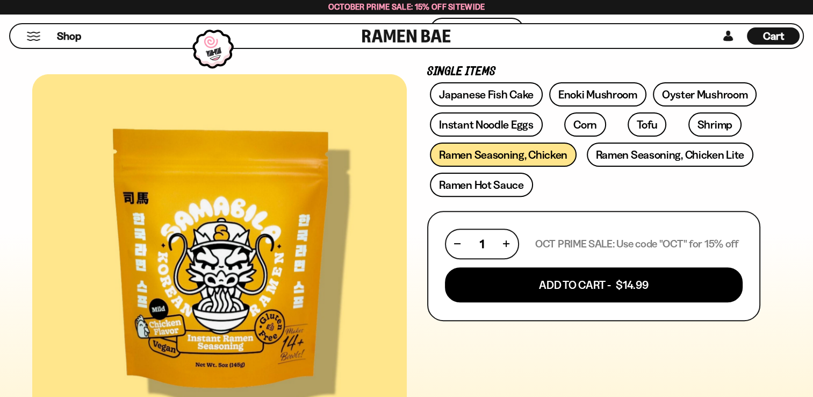
click at [760, 35] on div "Cart D0381C2F-513E-4F90-8A41-6F0A75DCBAAA" at bounding box center [773, 35] width 53 height 17
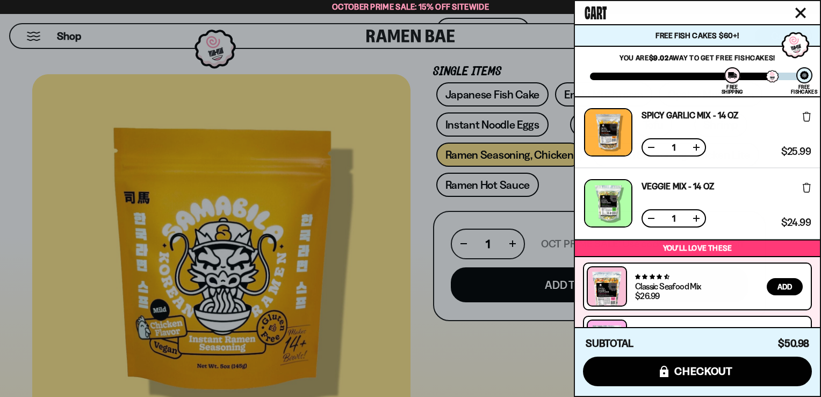
scroll to position [94, 0]
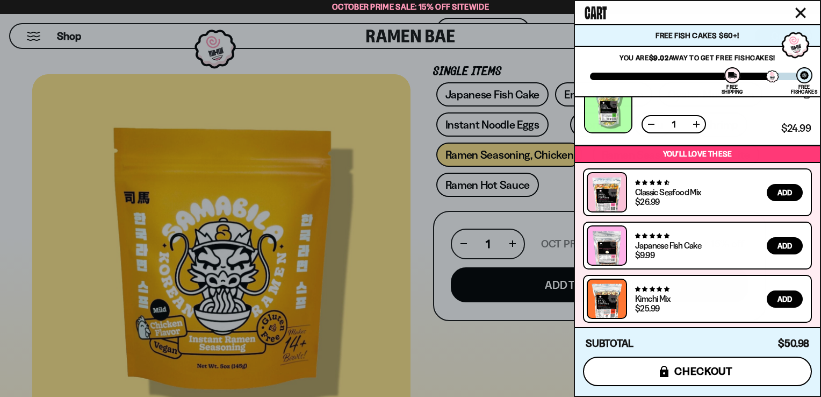
click at [699, 366] on span "checkout" at bounding box center [703, 371] width 59 height 12
